Goal: Task Accomplishment & Management: Use online tool/utility

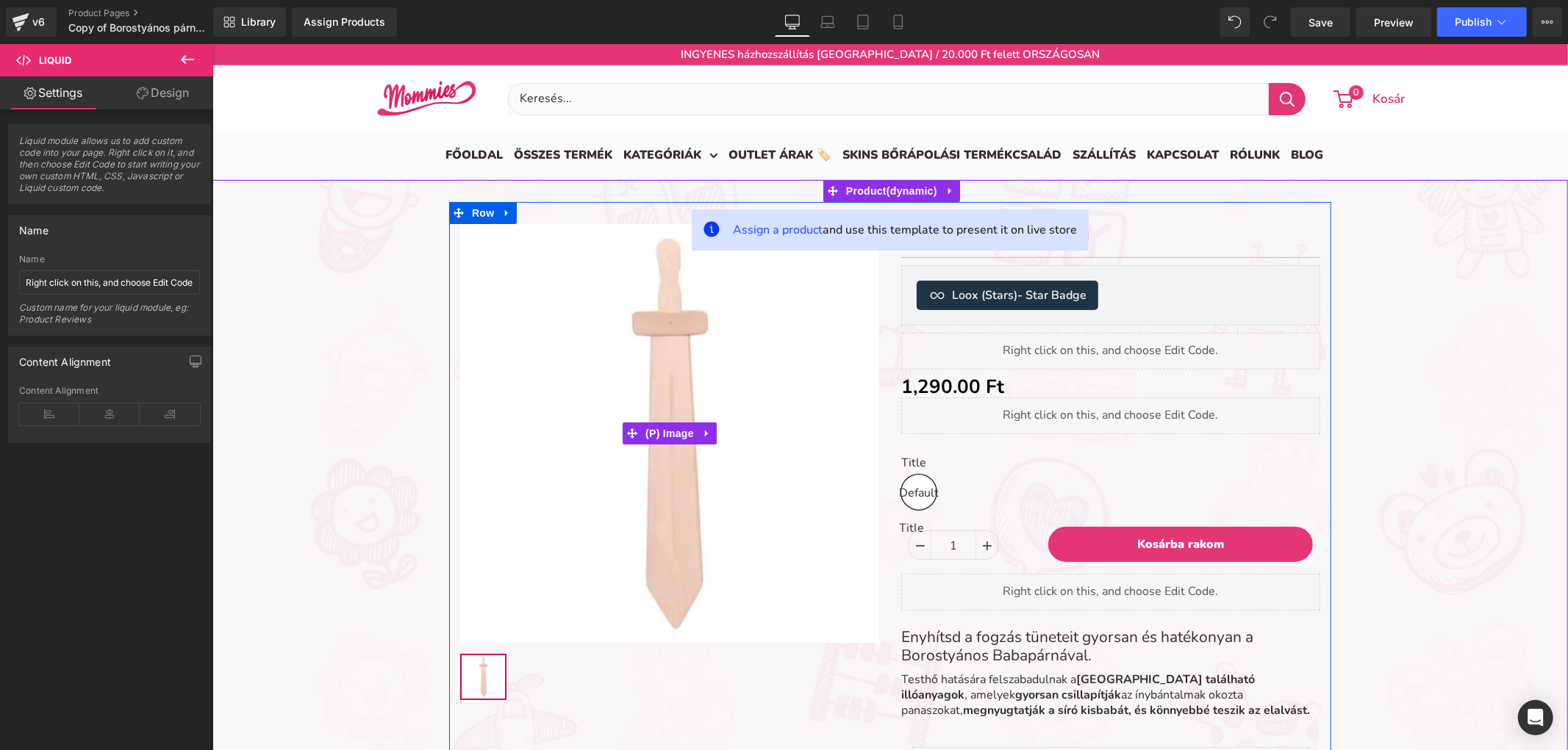
scroll to position [6051, 1343]
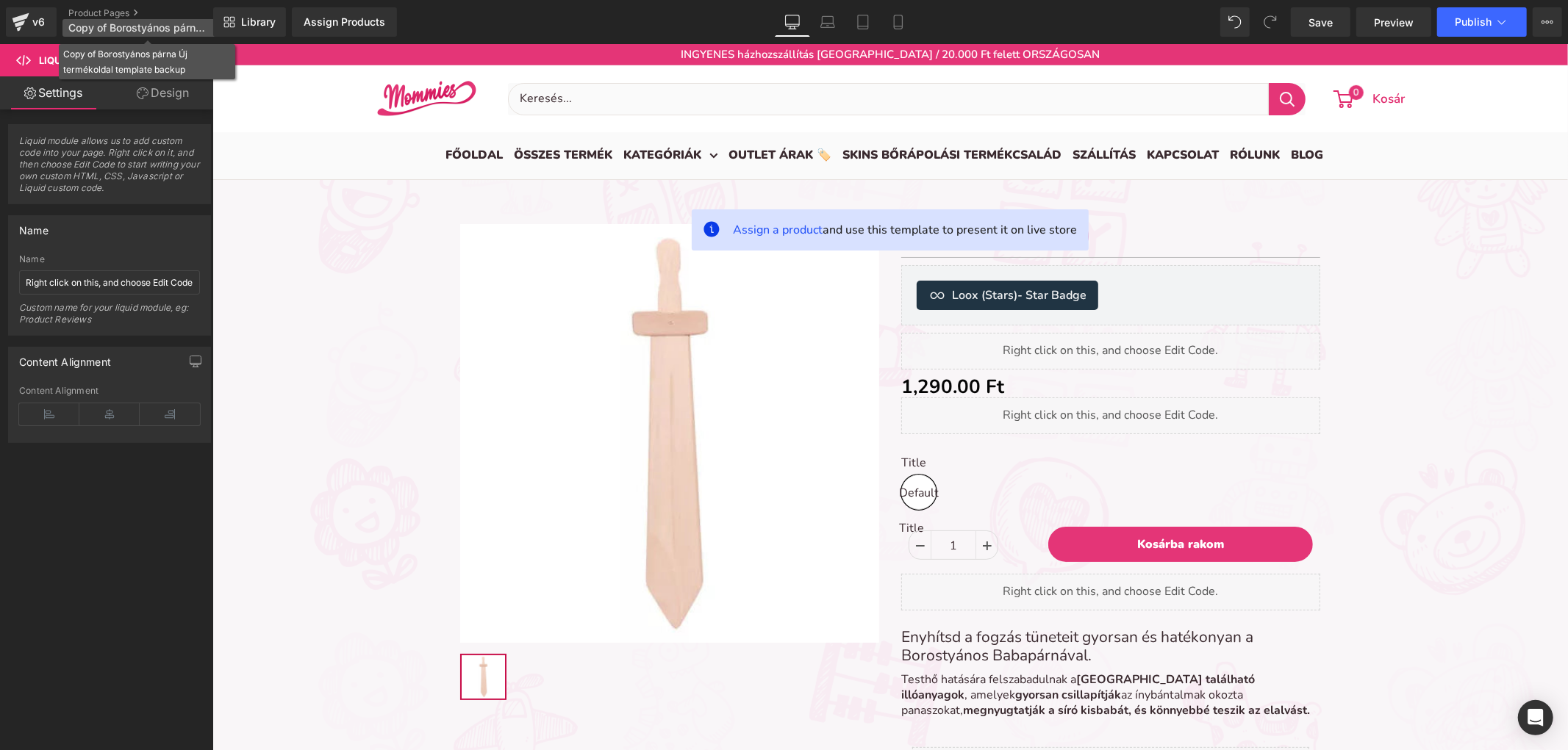
click at [177, 32] on span "Copy of Borostyános párna Új termékoldal template backup" at bounding box center [139, 27] width 141 height 12
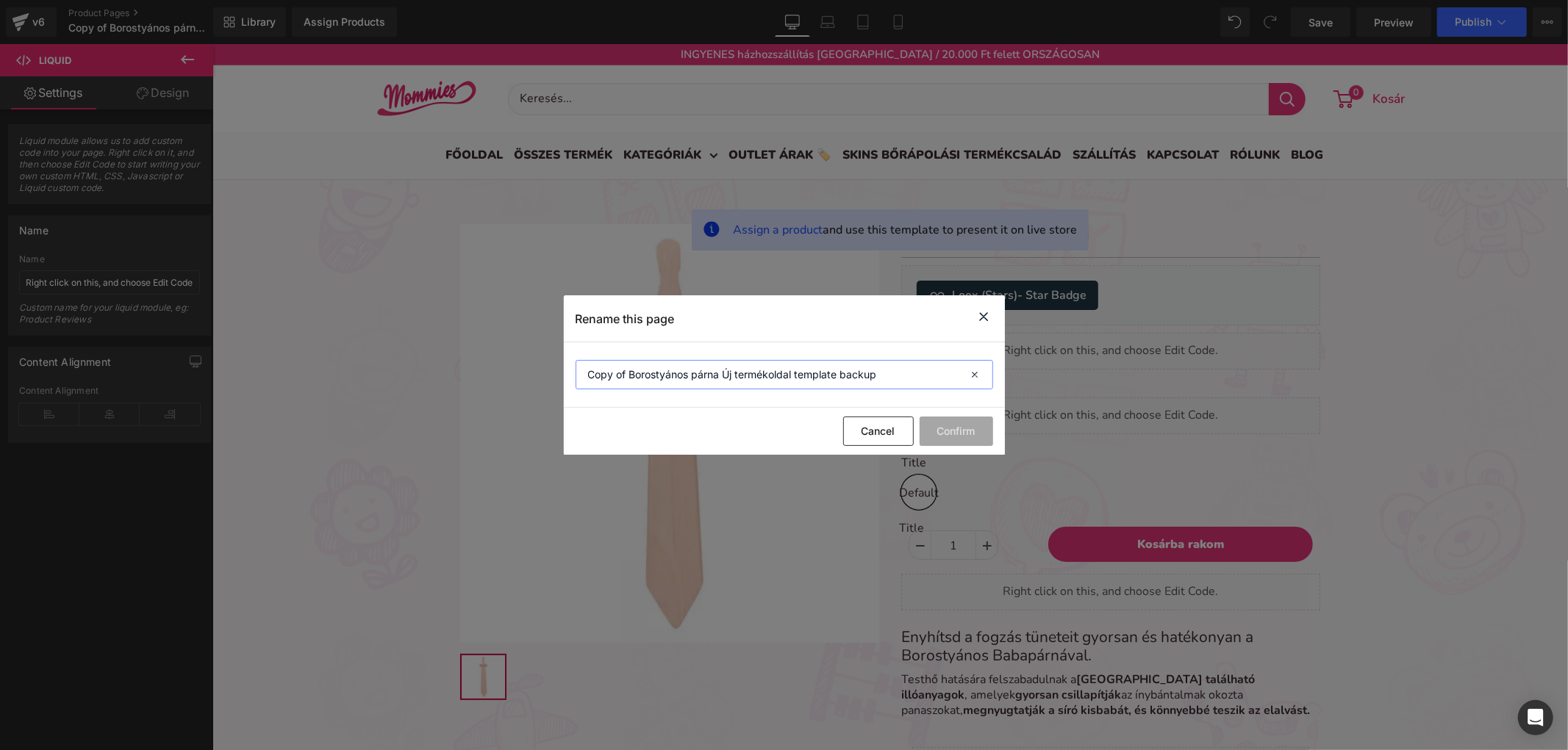
click at [778, 372] on input "Copy of Borostyános párna Új termékoldal template backup" at bounding box center [784, 375] width 417 height 29
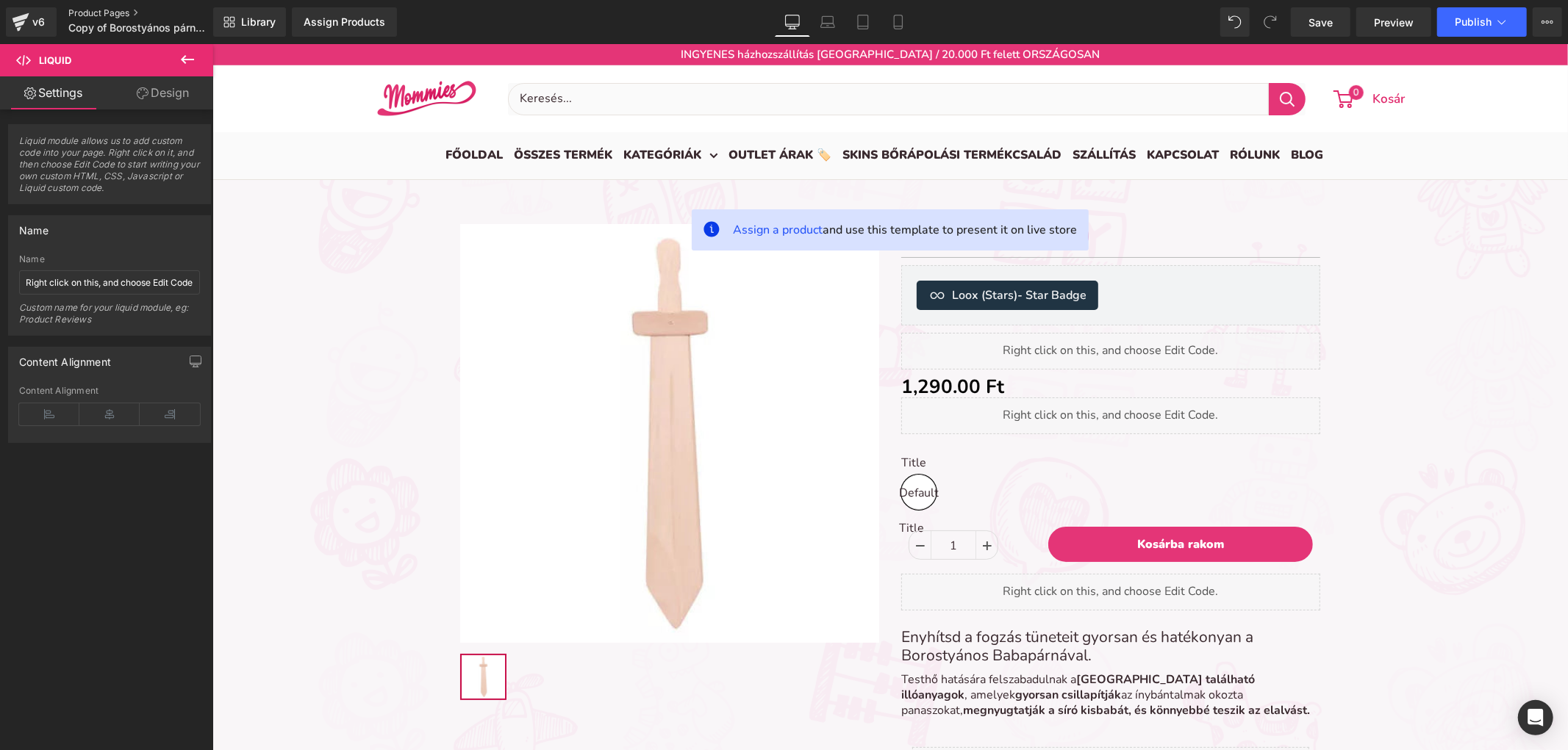
click at [84, 9] on link "Product Pages" at bounding box center [153, 13] width 169 height 12
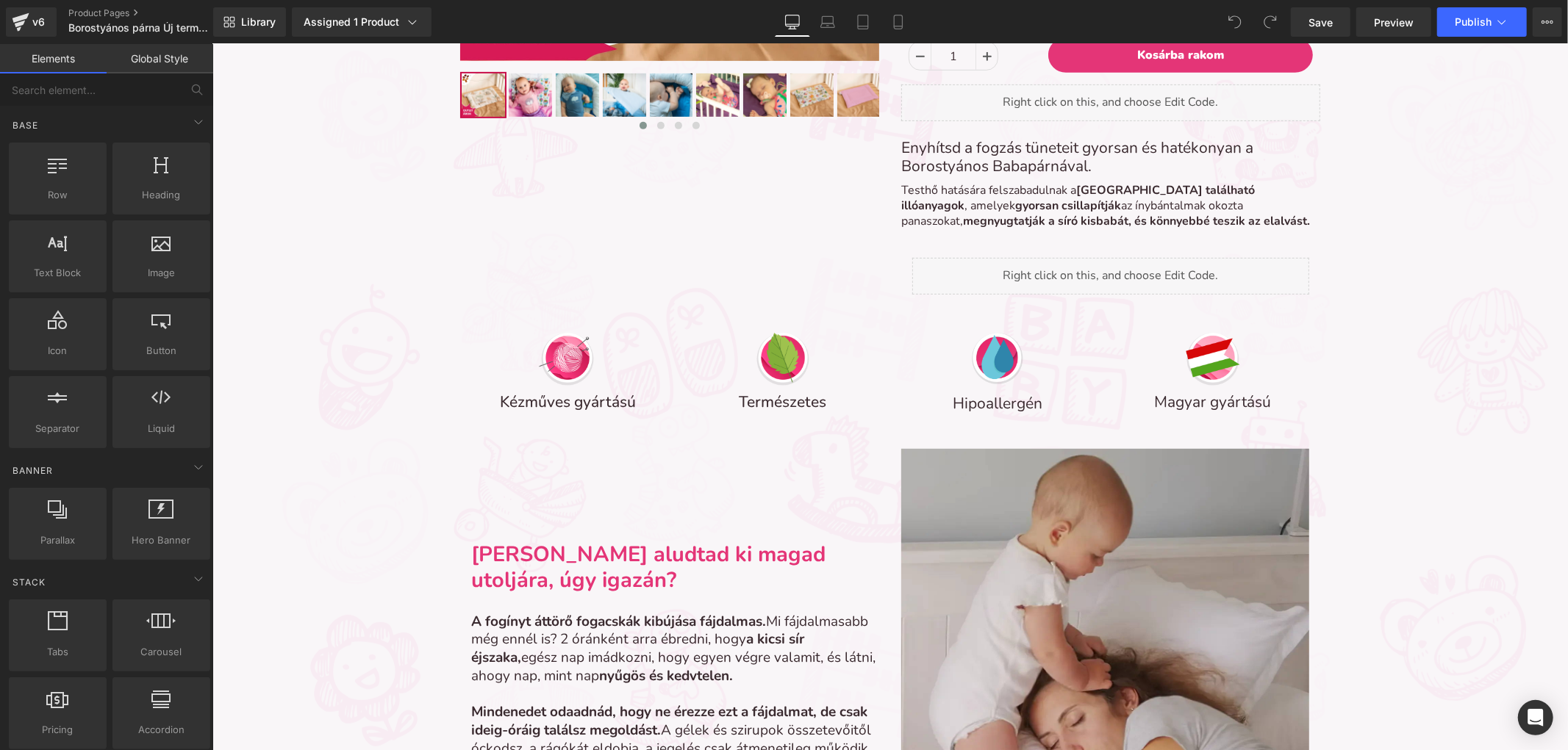
scroll to position [652, 0]
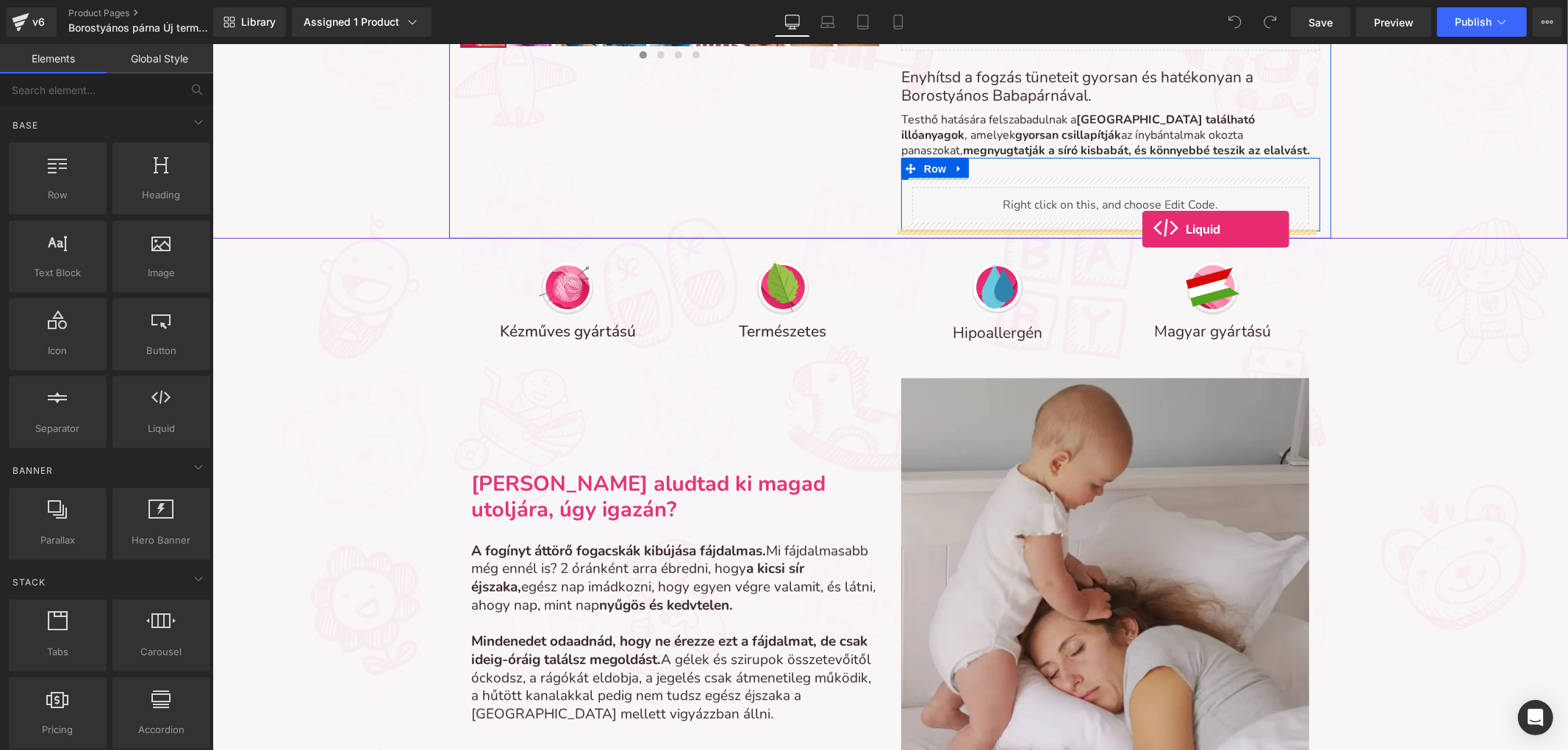
drag, startPoint x: 372, startPoint y: 443, endPoint x: 1142, endPoint y: 229, distance: 799.2
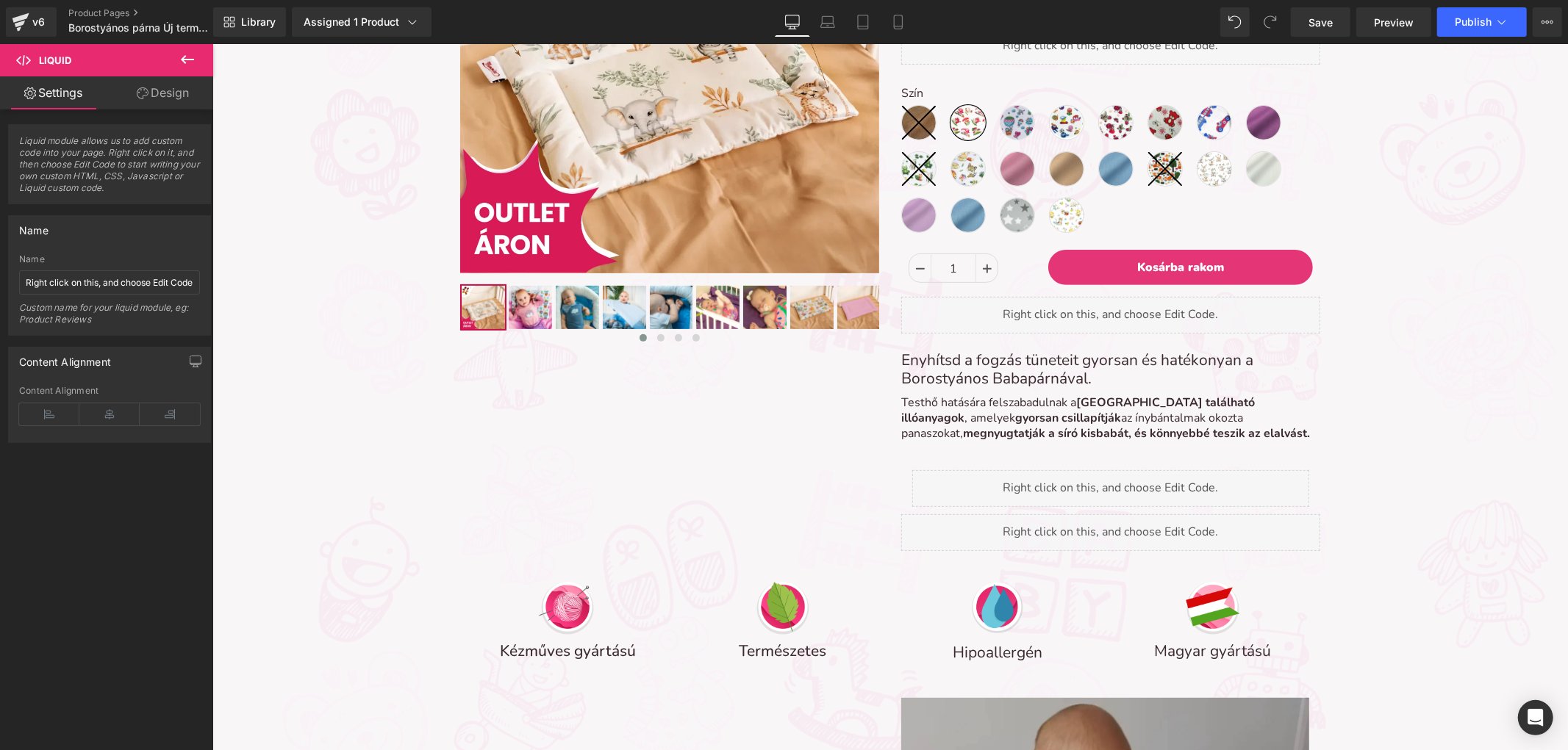
scroll to position [327, 0]
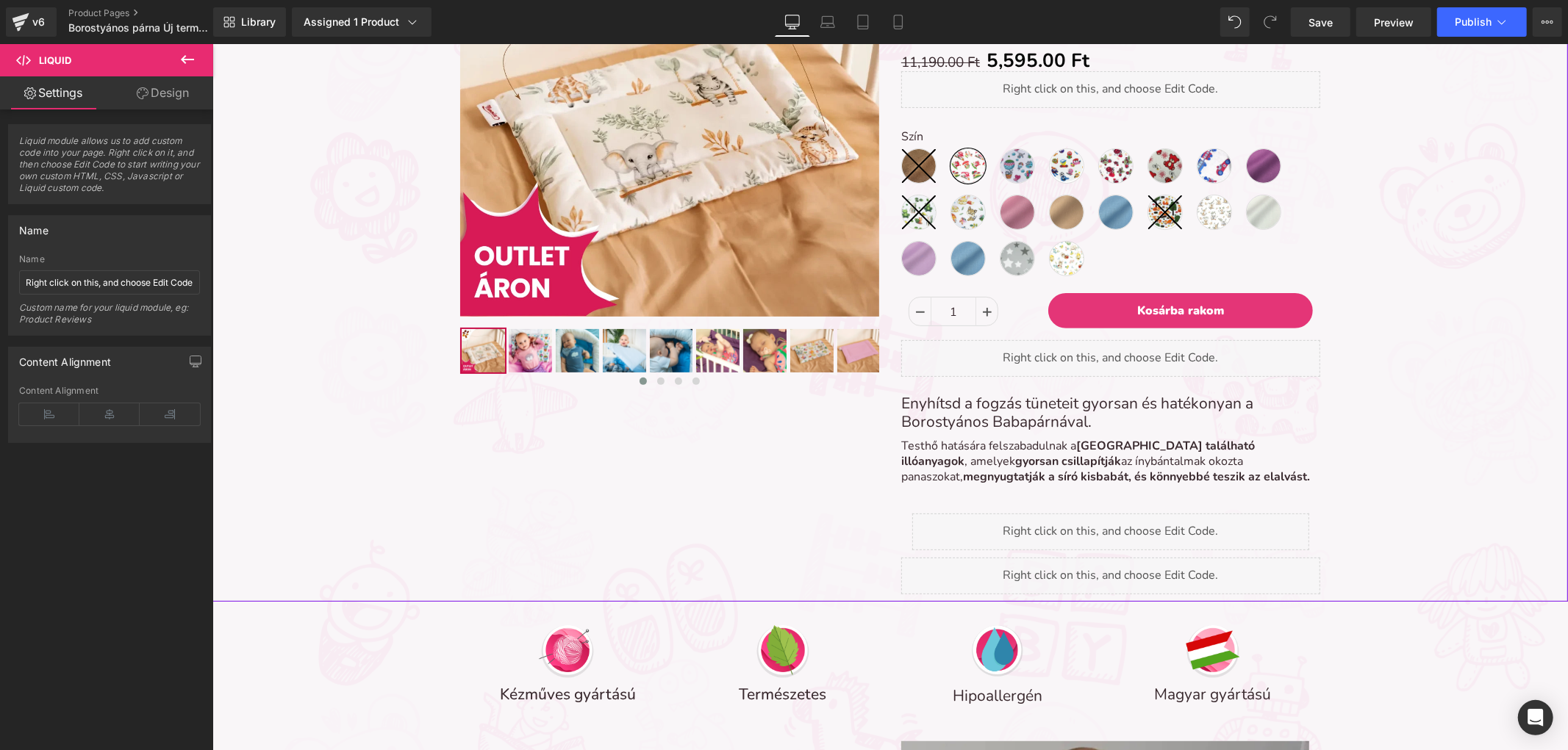
click at [1440, 158] on div "Sale Off (P) Image" at bounding box center [888, 238] width 1340 height 726
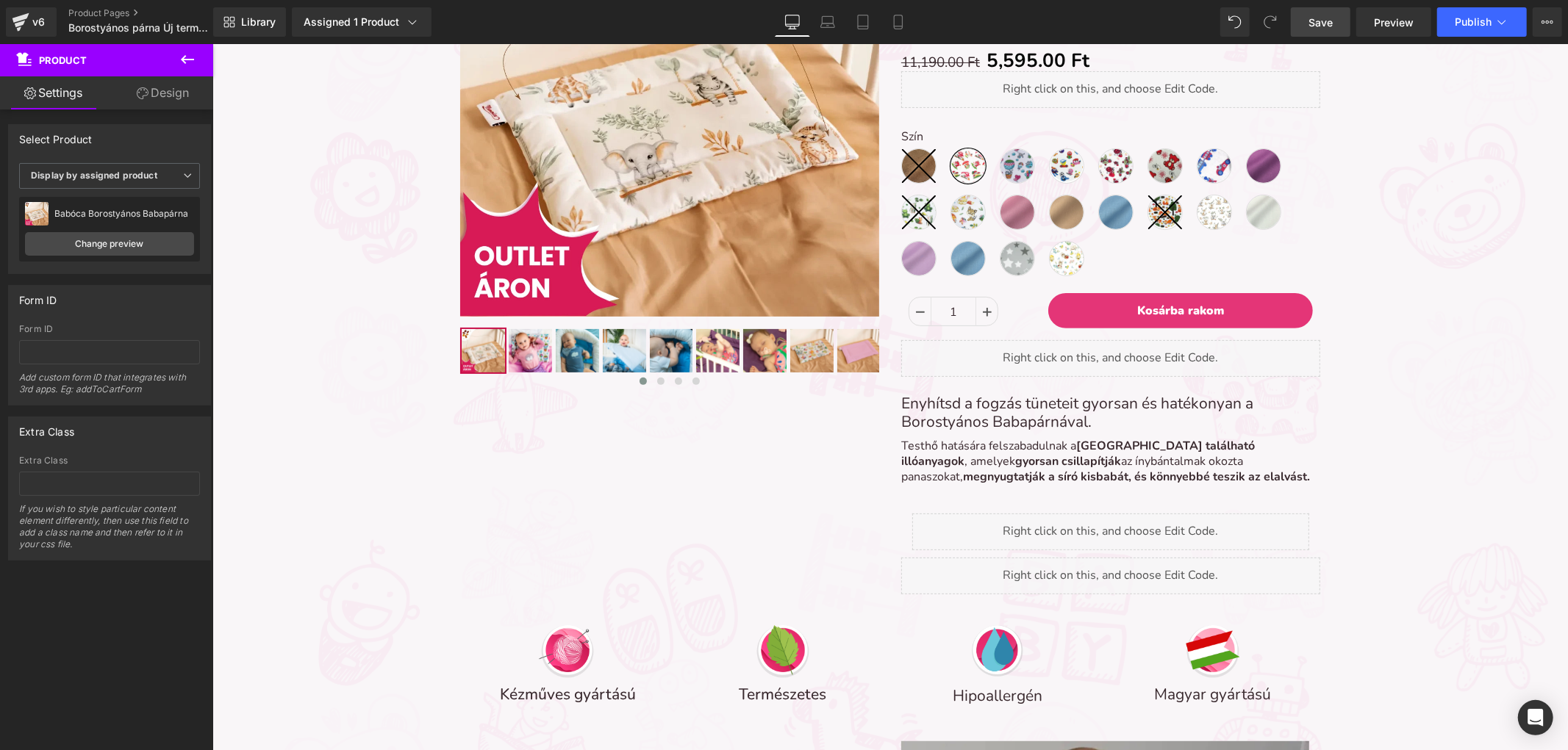
click at [1334, 25] on link "Save" at bounding box center [1320, 22] width 59 height 29
